Goal: Information Seeking & Learning: Learn about a topic

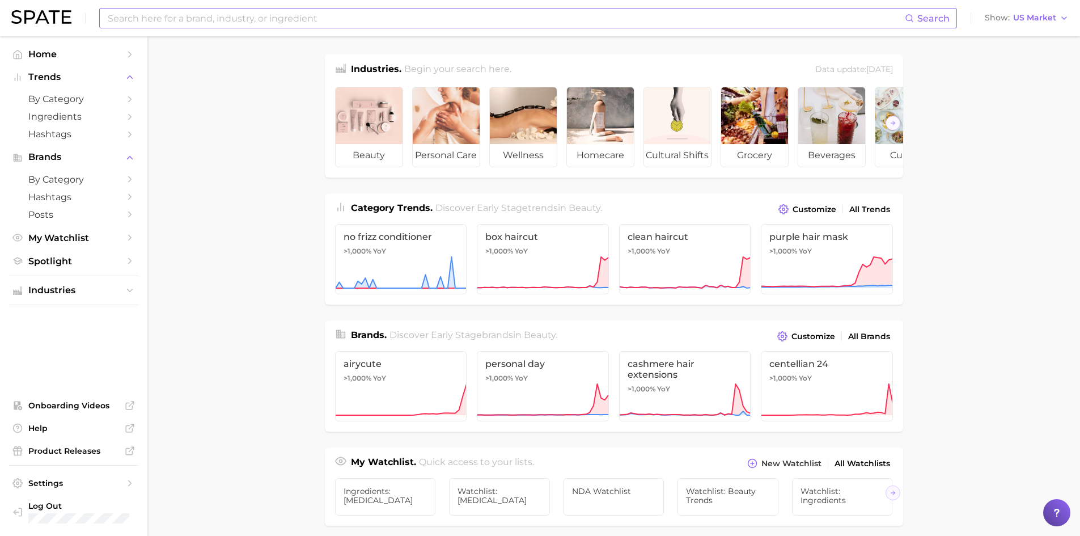
click at [151, 11] on input at bounding box center [506, 18] width 798 height 19
type input "honey"
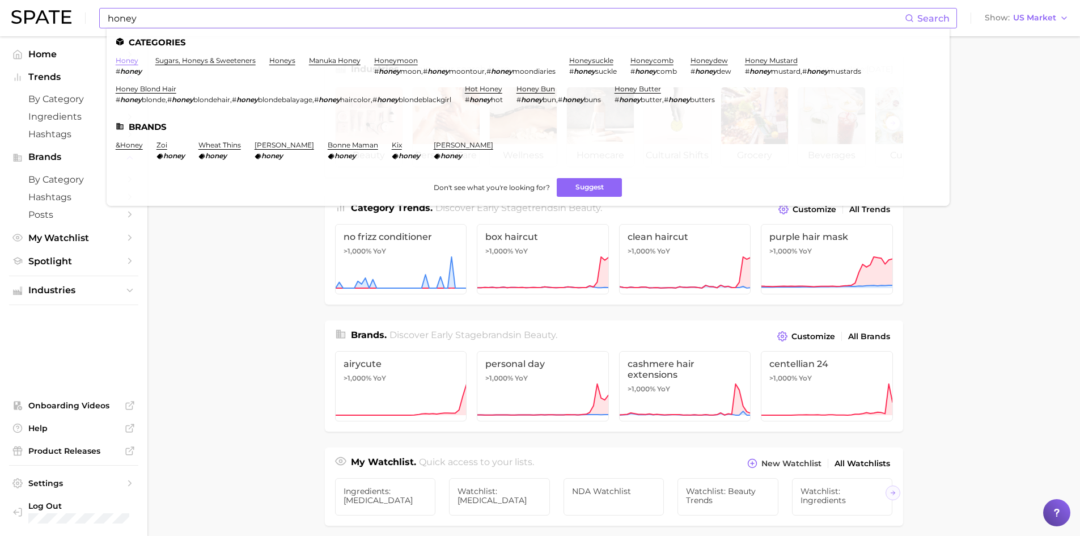
click at [128, 61] on link "honey" at bounding box center [127, 60] width 23 height 9
